Goal: Navigation & Orientation: Find specific page/section

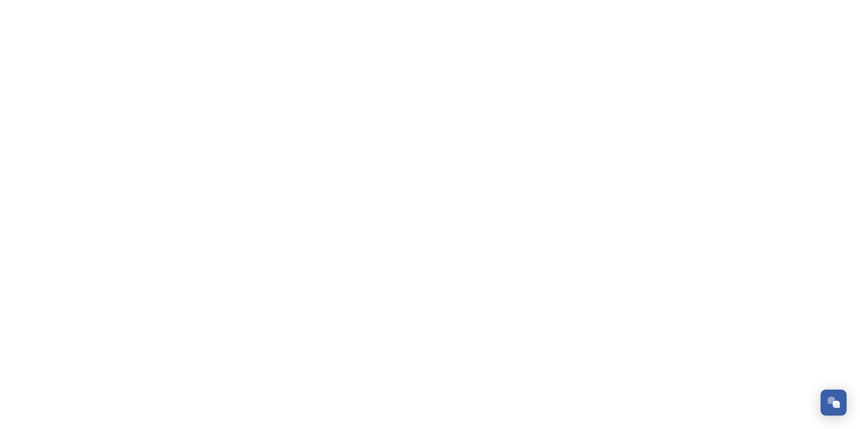
scroll to position [2696, 0]
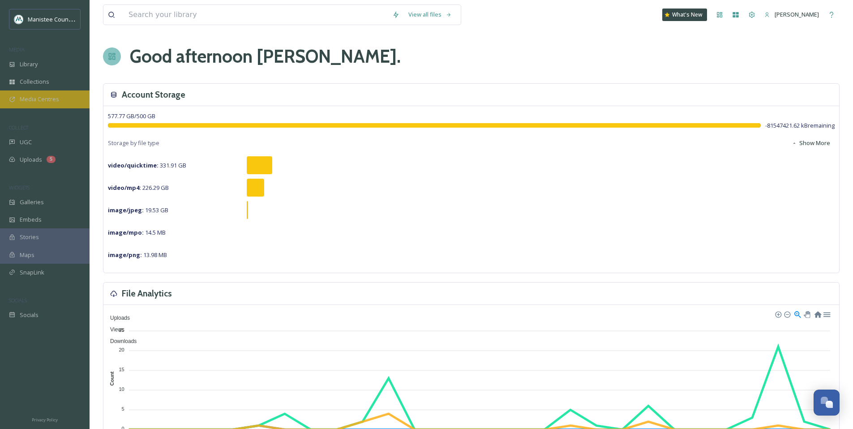
click at [51, 100] on span "Media Centres" at bounding box center [39, 99] width 39 height 9
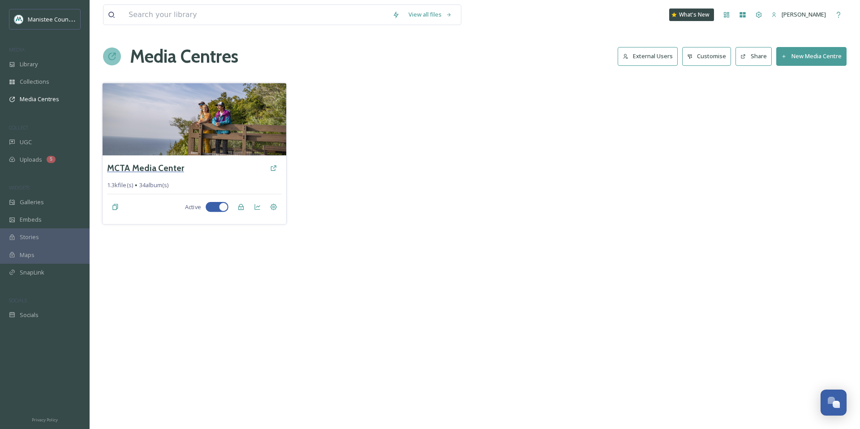
click at [146, 172] on h3 "MCTA Media Center" at bounding box center [145, 168] width 77 height 13
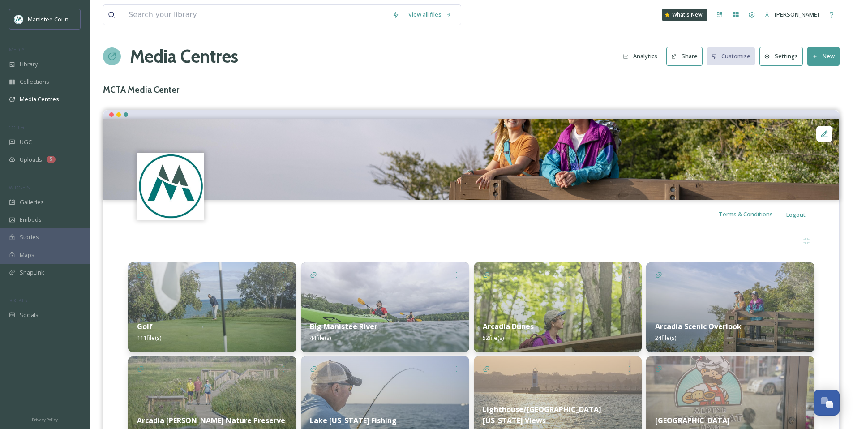
click at [386, 290] on img at bounding box center [385, 307] width 168 height 90
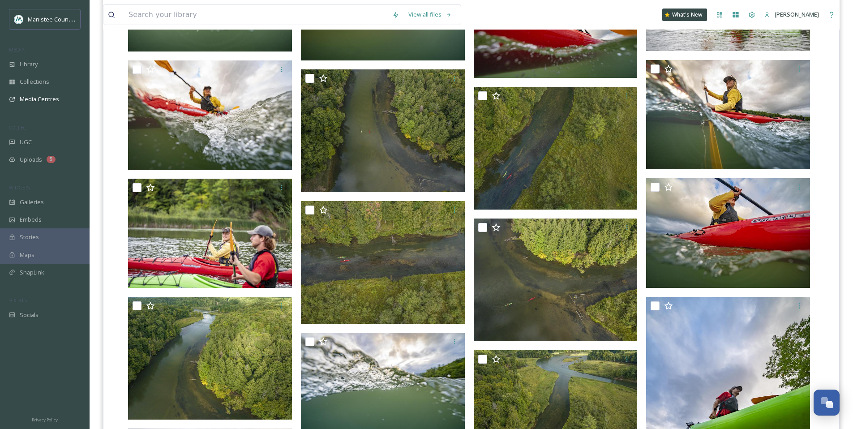
scroll to position [1039, 0]
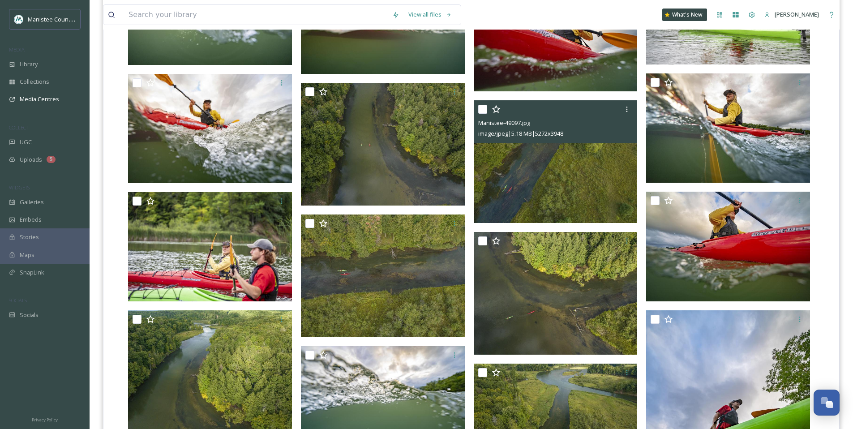
click at [562, 168] on img at bounding box center [556, 161] width 164 height 123
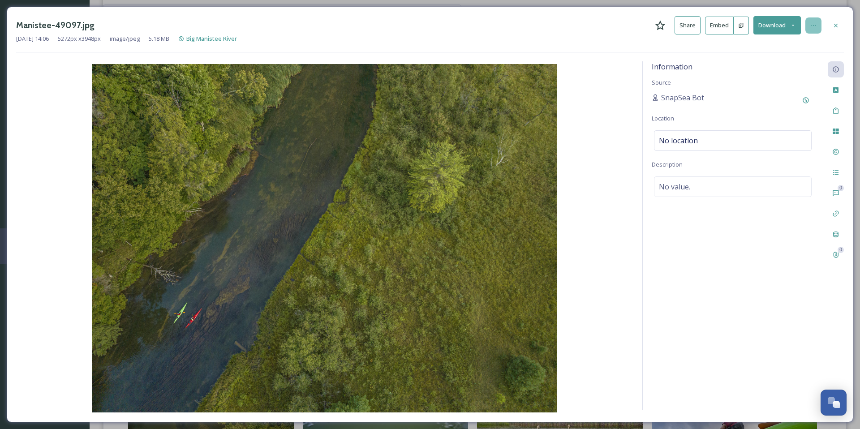
click at [815, 25] on icon at bounding box center [813, 25] width 7 height 7
click at [839, 25] on icon at bounding box center [835, 25] width 7 height 7
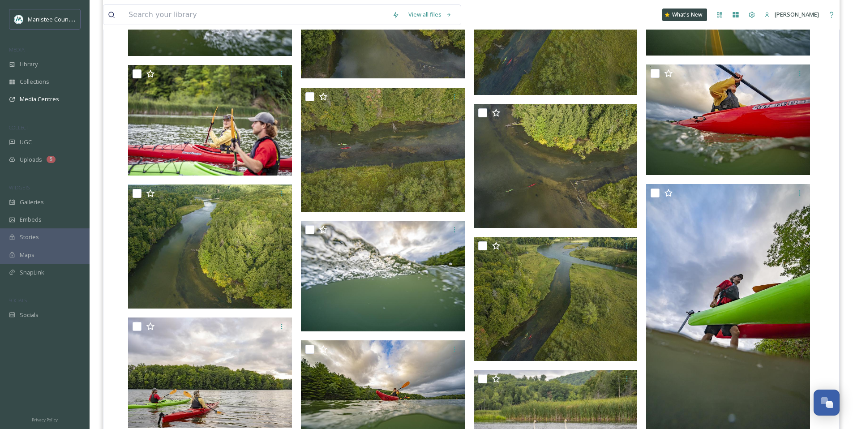
scroll to position [1188, 0]
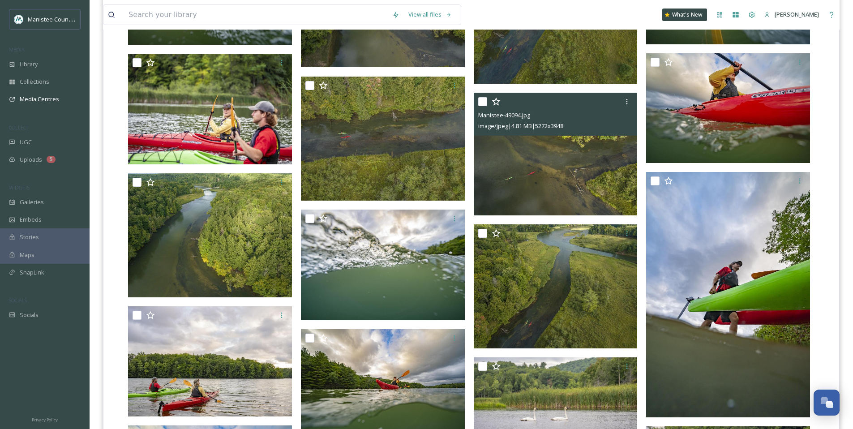
click at [486, 103] on input "checkbox" at bounding box center [482, 101] width 9 height 9
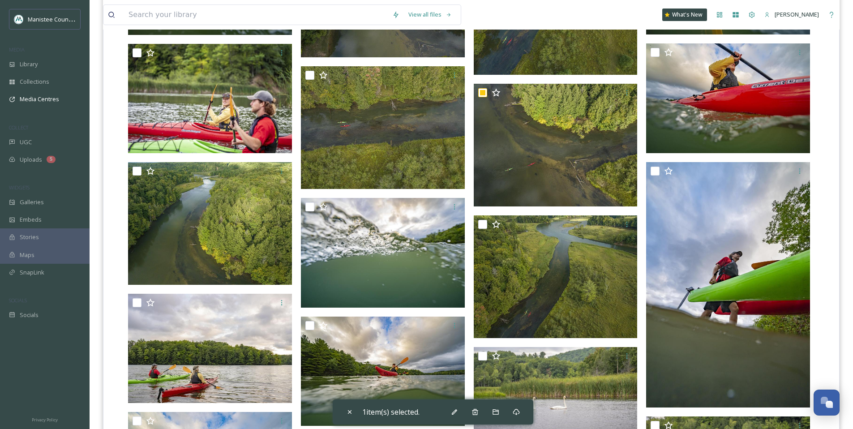
click at [353, 414] on icon at bounding box center [349, 411] width 7 height 7
checkbox input "false"
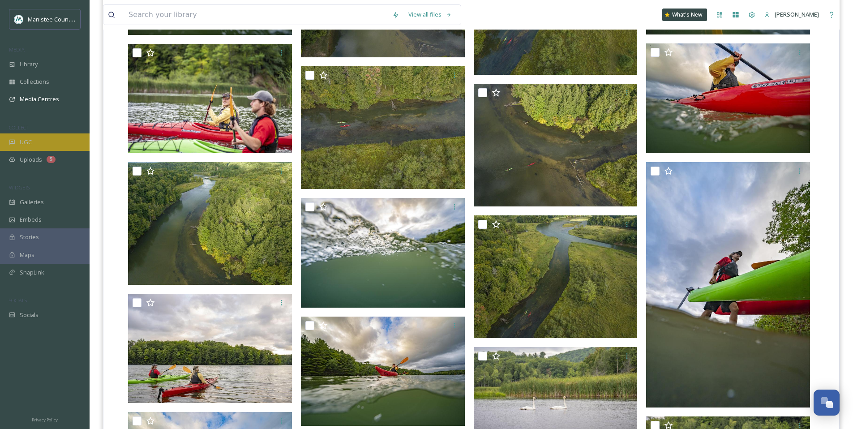
click at [42, 138] on div "UGC" at bounding box center [45, 141] width 90 height 17
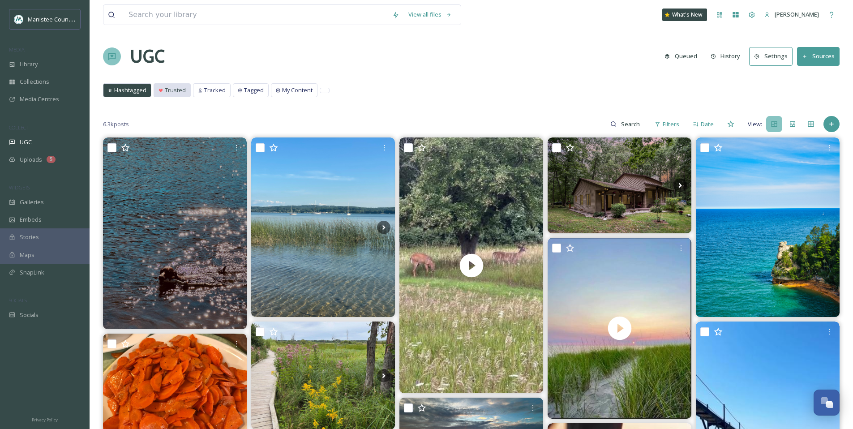
click at [170, 90] on span "Trusted" at bounding box center [175, 90] width 21 height 9
